Goal: Obtain resource: Download file/media

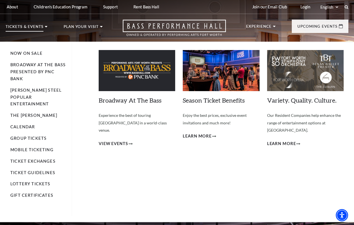
click at [26, 27] on p "Tickets & Events" at bounding box center [25, 28] width 38 height 7
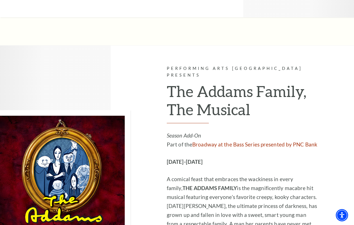
scroll to position [887, 0]
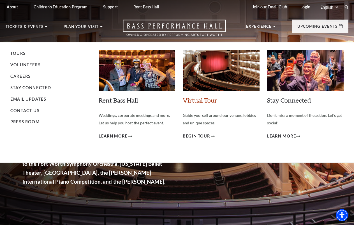
click at [209, 101] on link "Virtual Tour" at bounding box center [200, 101] width 34 height 8
click at [191, 137] on span "Begin Tour" at bounding box center [196, 136] width 27 height 7
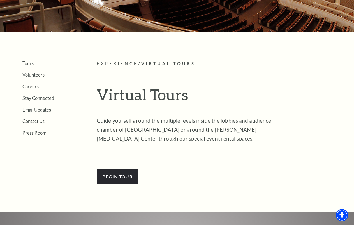
scroll to position [93, 0]
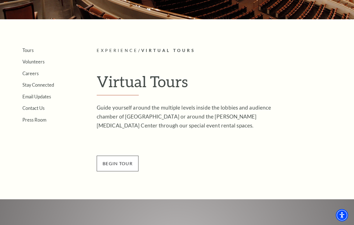
click at [115, 162] on span "BEGin Tour" at bounding box center [118, 164] width 42 height 16
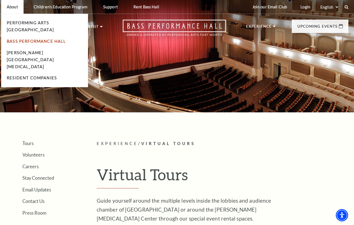
click at [31, 39] on link "Bass Performance Hall" at bounding box center [36, 41] width 59 height 5
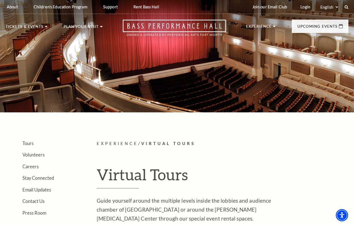
click at [200, 94] on div at bounding box center [177, 53] width 354 height 118
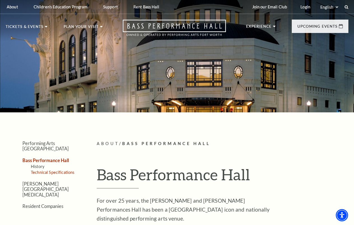
click at [60, 170] on link "Technical Specifications" at bounding box center [52, 172] width 43 height 5
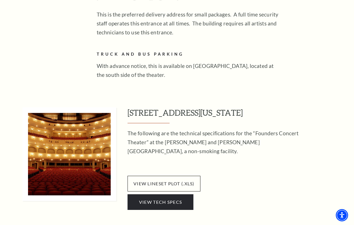
scroll to position [560, 0]
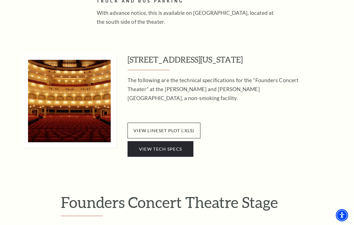
click at [69, 109] on img at bounding box center [69, 101] width 94 height 94
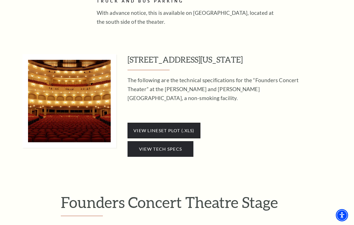
click at [156, 129] on span "View lineset plot (.xls)" at bounding box center [163, 131] width 73 height 16
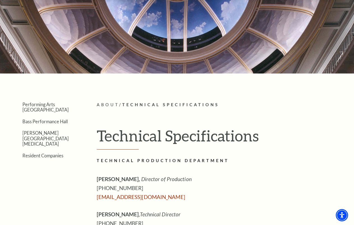
scroll to position [0, 0]
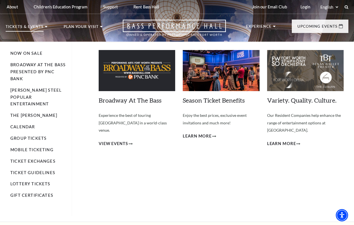
click at [27, 31] on p "Tickets & Events" at bounding box center [25, 28] width 38 height 7
